Goal: Transaction & Acquisition: Register for event/course

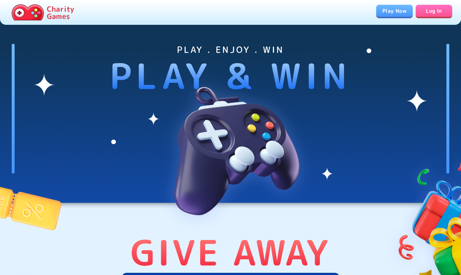
click at [402, 10] on link "Play Now" at bounding box center [394, 11] width 37 height 12
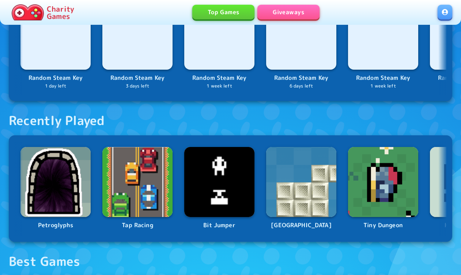
scroll to position [275, 0]
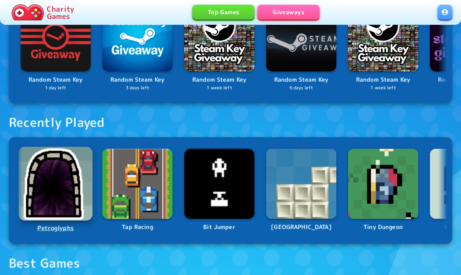
click at [55, 194] on img at bounding box center [56, 184] width 74 height 74
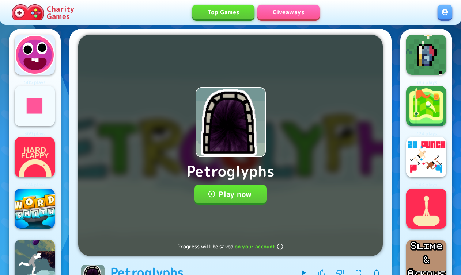
scroll to position [8, 0]
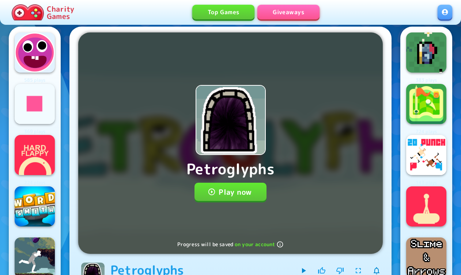
click at [216, 193] on button "Play now" at bounding box center [230, 192] width 72 height 18
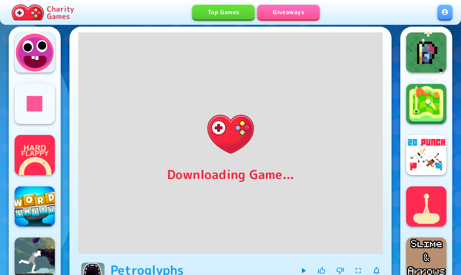
click at [289, 11] on link "Giveaways" at bounding box center [288, 12] width 62 height 15
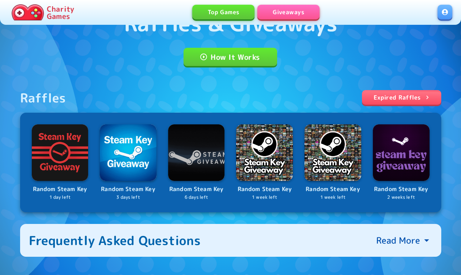
scroll to position [53, 0]
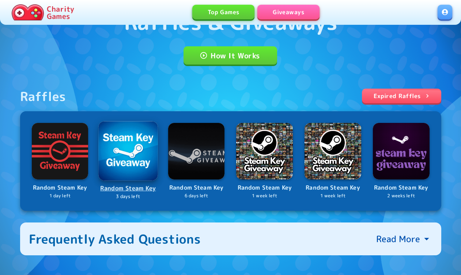
click at [68, 150] on img at bounding box center [60, 151] width 57 height 57
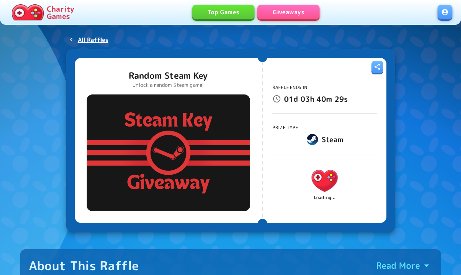
scroll to position [11, 0]
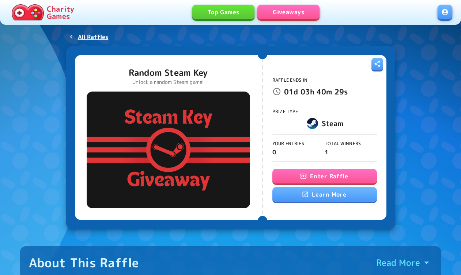
click at [330, 177] on button "Enter Raffle" at bounding box center [324, 176] width 104 height 15
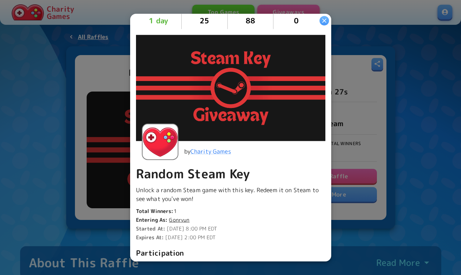
scroll to position [0, 0]
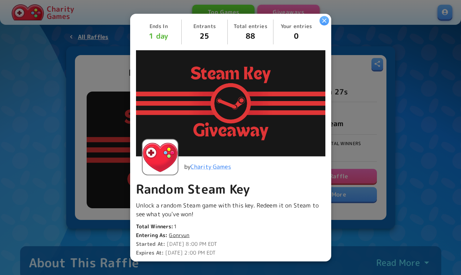
click at [324, 22] on icon "button" at bounding box center [323, 20] width 7 height 7
